Goal: Transaction & Acquisition: Download file/media

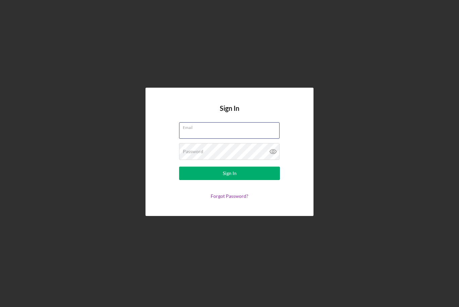
type input "[PERSON_NAME][EMAIL_ADDRESS][PERSON_NAME][DOMAIN_NAME]"
click at [230, 180] on button "Sign In" at bounding box center [229, 173] width 101 height 13
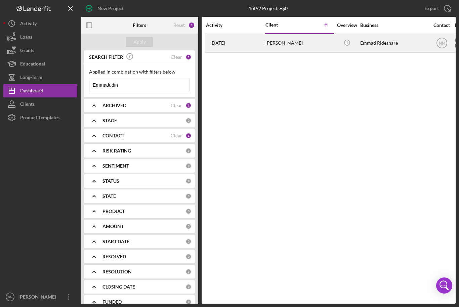
click at [223, 39] on div "[DATE] [PERSON_NAME]" at bounding box center [235, 43] width 59 height 18
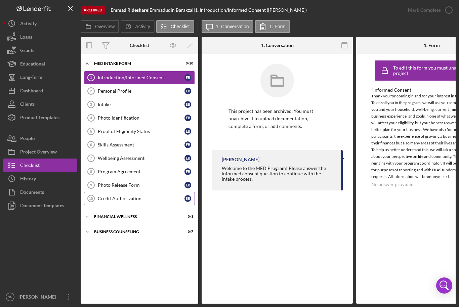
click at [110, 201] on link "Credit Authorization 10 Credit Authorization E B" at bounding box center [139, 198] width 111 height 13
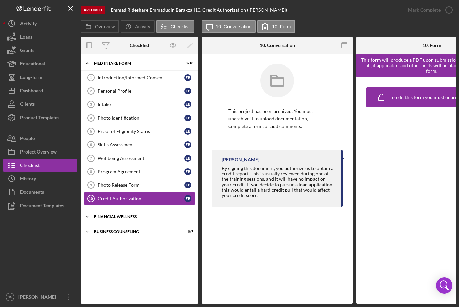
click at [95, 213] on div "Icon/Expander Financial Wellness 0 / 3" at bounding box center [140, 216] width 118 height 13
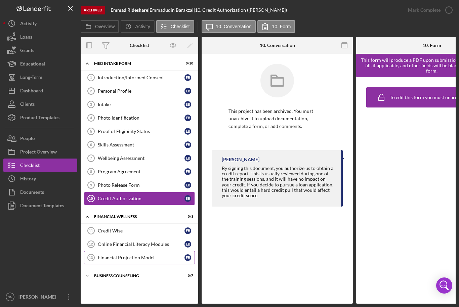
click at [107, 257] on div "Financial Projection Model" at bounding box center [141, 257] width 87 height 5
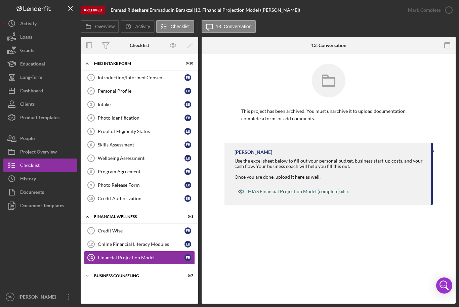
click at [272, 190] on div "HIAS Financial Projection Model (complete).xlsx" at bounding box center [298, 191] width 101 height 5
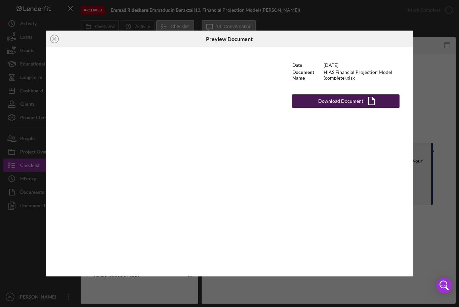
click at [319, 103] on button "Download Document Icon/Document" at bounding box center [346, 100] width 108 height 13
